Goal: Task Accomplishment & Management: Manage account settings

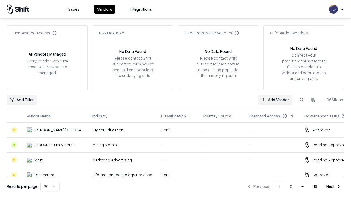
click at [275, 99] on link "Add Vendor" at bounding box center [275, 100] width 34 height 10
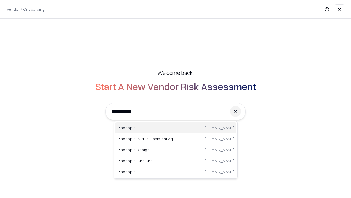
click at [176, 128] on div "Pineapple [DOMAIN_NAME]" at bounding box center [175, 127] width 121 height 11
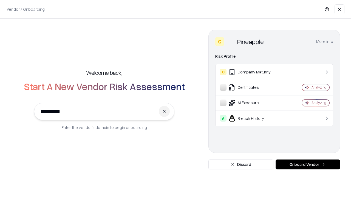
type input "*********"
click at [308, 164] on button "Onboard Vendor" at bounding box center [308, 164] width 65 height 10
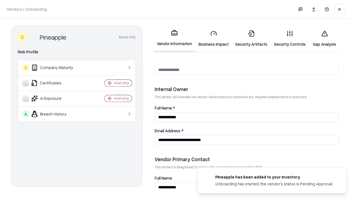
scroll to position [284, 0]
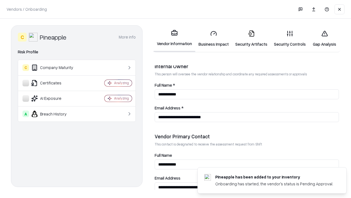
click at [251, 38] on link "Security Artifacts" at bounding box center [251, 39] width 39 height 26
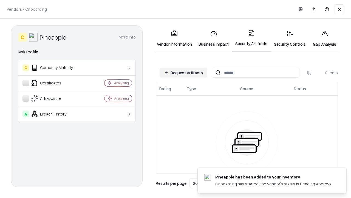
click at [184, 72] on button "Request Artifacts" at bounding box center [184, 73] width 48 height 10
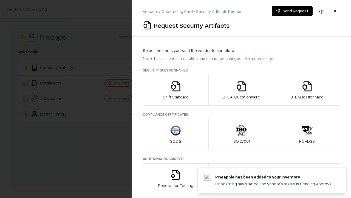
click at [307, 90] on icon "button" at bounding box center [307, 86] width 11 height 11
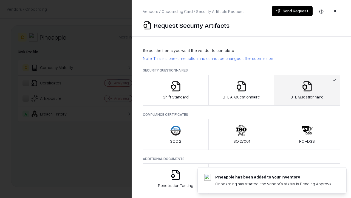
click at [241, 90] on icon "button" at bounding box center [241, 86] width 11 height 11
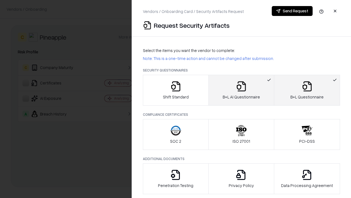
click at [292, 11] on button "Send Request" at bounding box center [292, 11] width 41 height 10
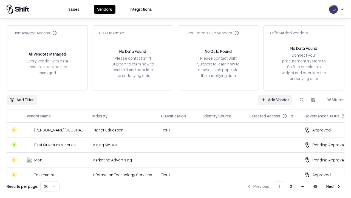
click at [302, 99] on button at bounding box center [302, 100] width 10 height 10
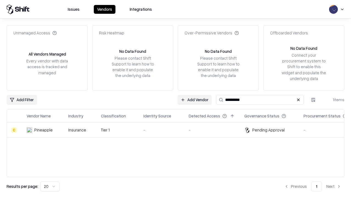
type input "*********"
click at [179, 130] on div "-" at bounding box center [162, 130] width 37 height 6
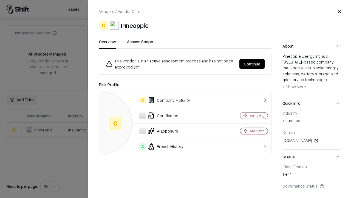
click at [252, 64] on button "Continue" at bounding box center [252, 64] width 25 height 10
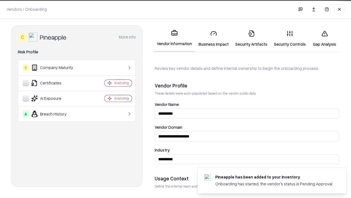
click at [251, 38] on link "Security Artifacts" at bounding box center [251, 39] width 39 height 26
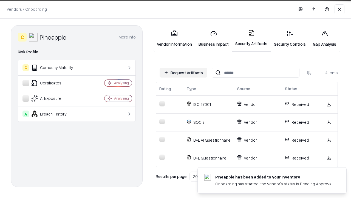
click at [325, 38] on link "Gap Analysis" at bounding box center [324, 39] width 31 height 26
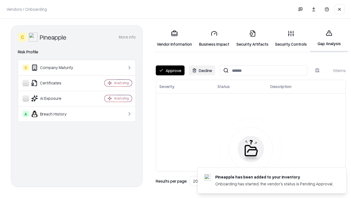
click at [170, 70] on button "Approve" at bounding box center [170, 70] width 29 height 10
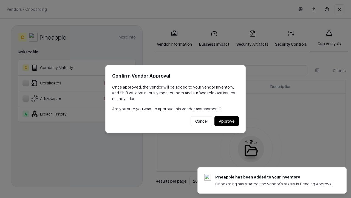
click at [227, 121] on button "Approve" at bounding box center [227, 121] width 24 height 10
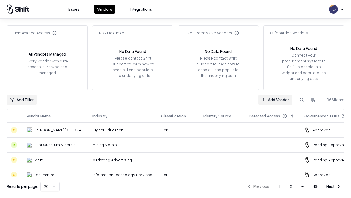
type input "*********"
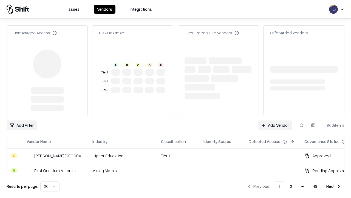
click at [275, 120] on link "Add Vendor" at bounding box center [275, 125] width 34 height 10
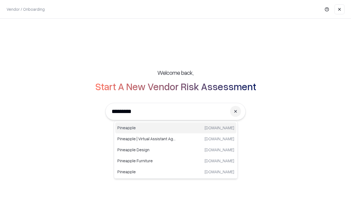
click at [176, 128] on div "Pineapple pineappleenergy.com" at bounding box center [175, 127] width 121 height 11
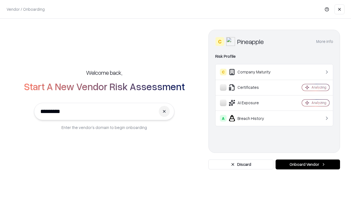
type input "*********"
click at [308, 164] on button "Onboard Vendor" at bounding box center [308, 164] width 65 height 10
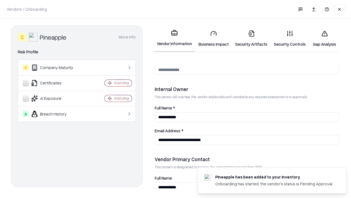
scroll to position [284, 0]
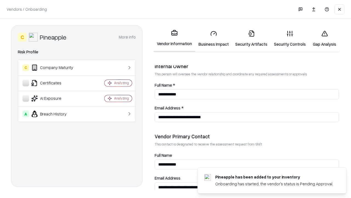
click at [325, 38] on link "Gap Analysis" at bounding box center [324, 39] width 31 height 26
